Goal: Complete application form

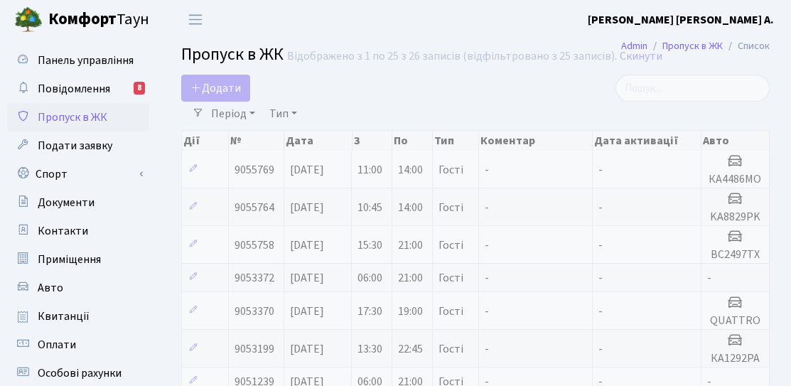
select select "25"
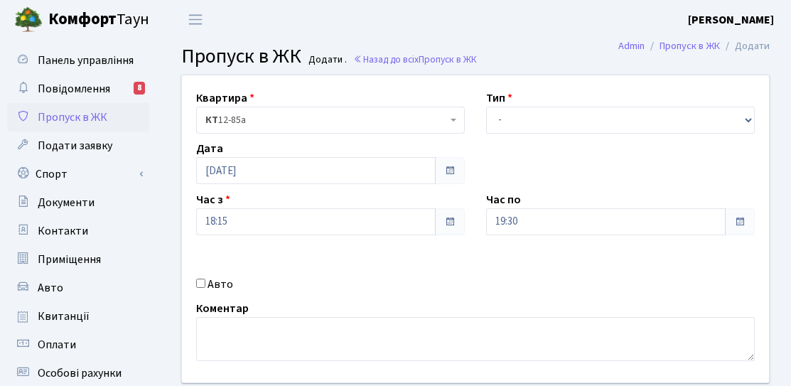
scroll to position [213, 0]
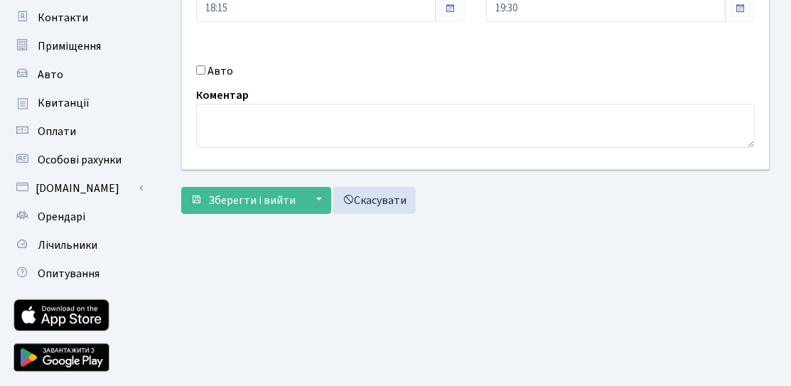
click at [213, 64] on label "Авто" at bounding box center [221, 71] width 26 height 17
click at [205, 65] on input "Авто" at bounding box center [200, 69] width 9 height 9
checkbox input "true"
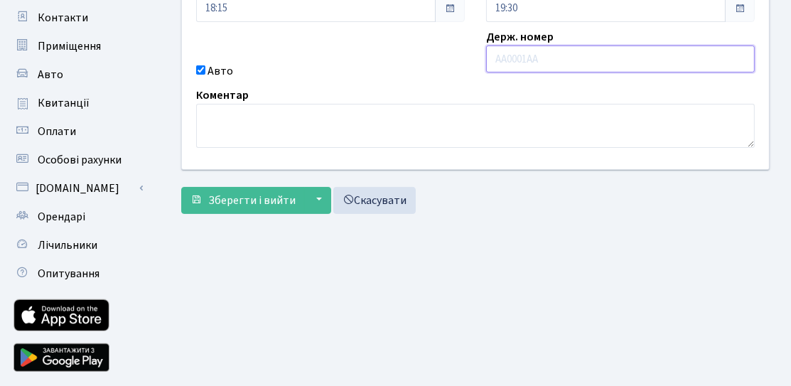
paste input "KA4775PB"
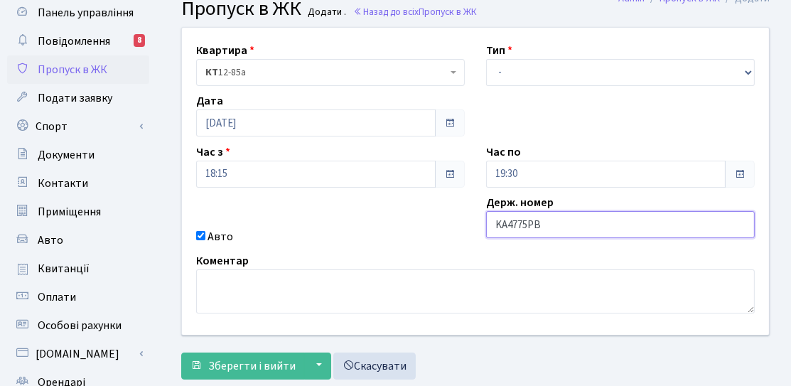
scroll to position [0, 0]
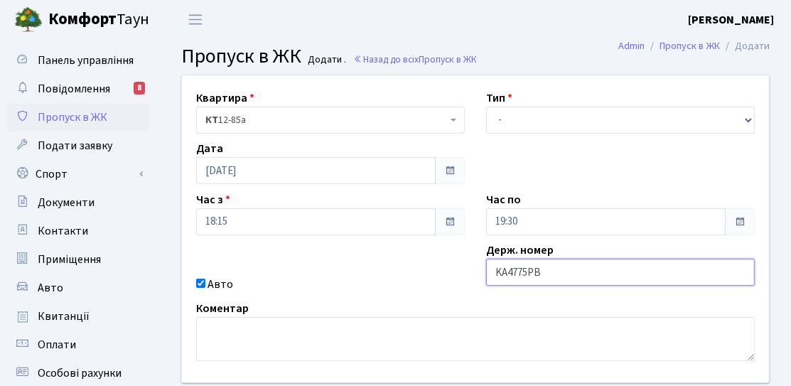
type input "KA4775PB"
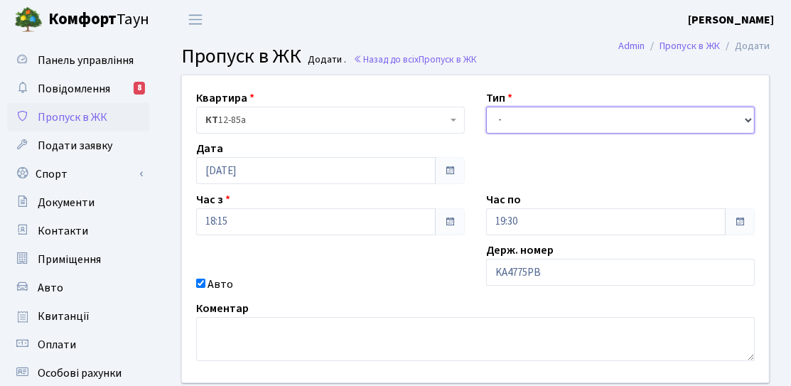
drag, startPoint x: 610, startPoint y: 119, endPoint x: 598, endPoint y: 125, distance: 14.0
click at [610, 119] on select "- Доставка Таксі Гості Сервіс" at bounding box center [620, 120] width 269 height 27
select select "2"
click at [486, 107] on select "- Доставка Таксі Гості Сервіс" at bounding box center [620, 120] width 269 height 27
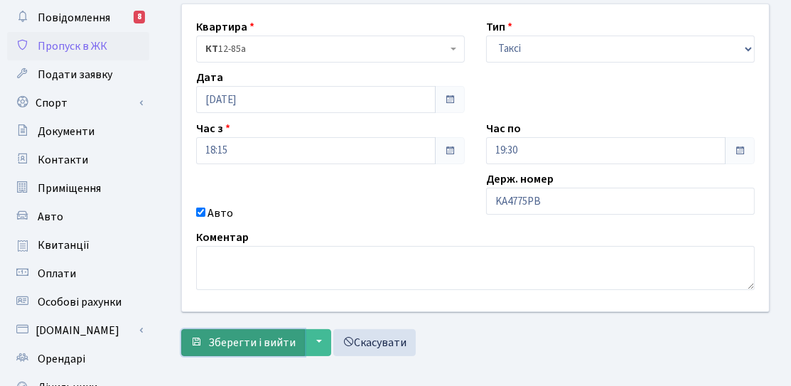
click at [194, 333] on button "Зберегти і вийти" at bounding box center [243, 342] width 124 height 27
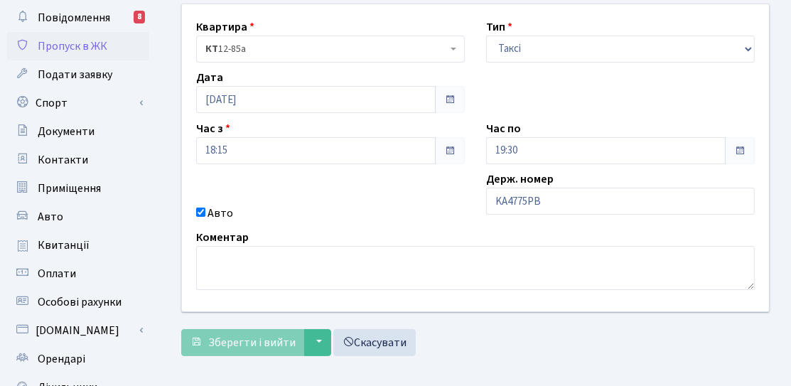
scroll to position [60, 0]
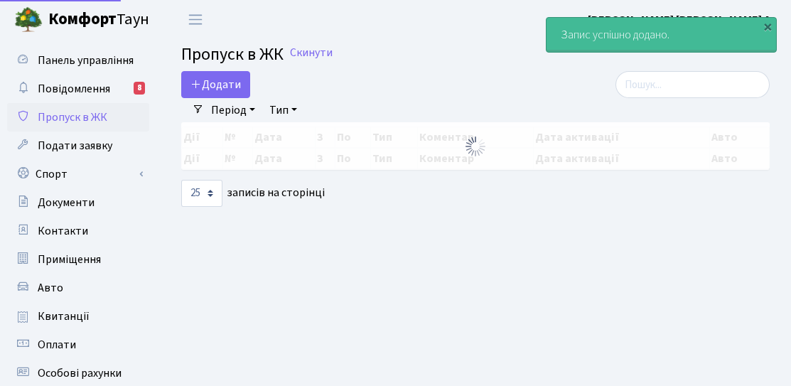
select select "25"
